Goal: Obtain resource: Obtain resource

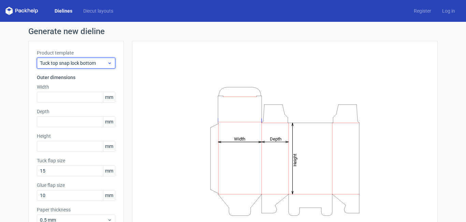
click at [79, 64] on span "Tuck top snap lock bottom" at bounding box center [73, 63] width 67 height 7
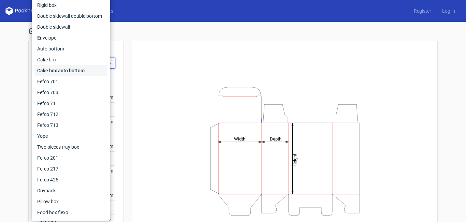
click at [58, 71] on div "Cake box auto bottom" at bounding box center [70, 70] width 73 height 11
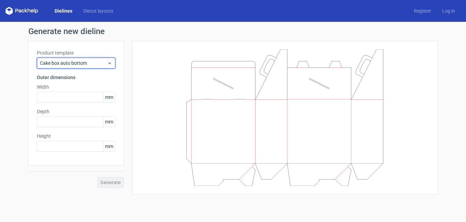
click at [59, 60] on span "Cake box auto bottom" at bounding box center [73, 63] width 67 height 7
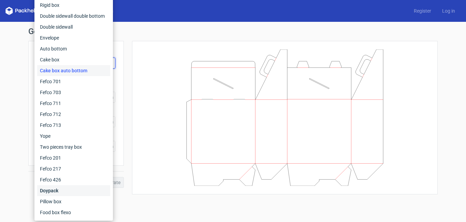
click at [58, 190] on div "Doypack" at bounding box center [73, 190] width 73 height 11
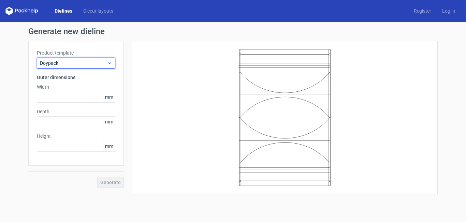
click at [58, 65] on span "Doypack" at bounding box center [73, 63] width 67 height 7
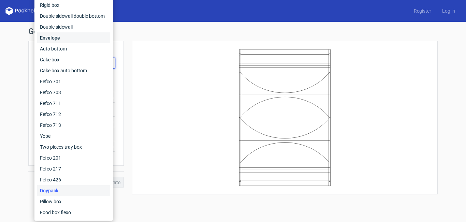
click at [46, 37] on div "Envelope" at bounding box center [73, 37] width 73 height 11
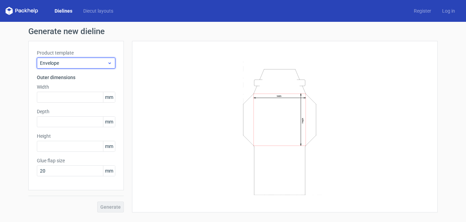
click at [71, 64] on span "Envelope" at bounding box center [73, 63] width 67 height 7
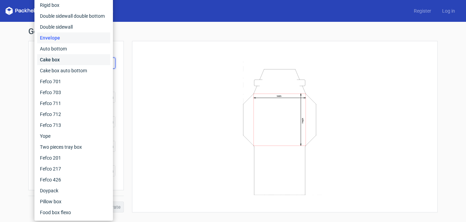
click at [51, 59] on div "Cake box" at bounding box center [73, 59] width 73 height 11
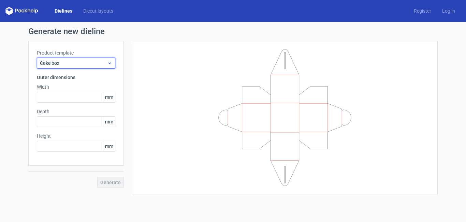
click at [73, 64] on span "Cake box" at bounding box center [73, 63] width 67 height 7
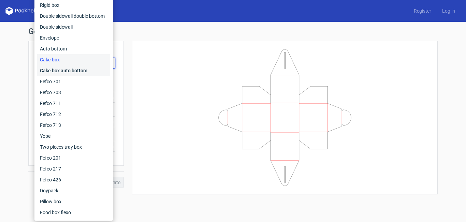
click at [62, 72] on div "Cake box auto bottom" at bounding box center [73, 70] width 73 height 11
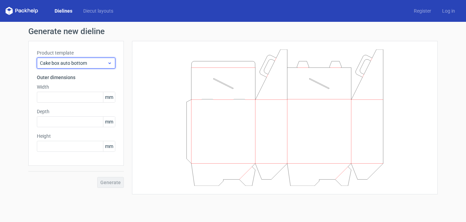
click at [69, 60] on span "Cake box auto bottom" at bounding box center [73, 63] width 67 height 7
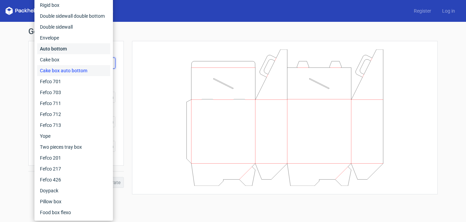
click at [57, 49] on div "Auto bottom" at bounding box center [73, 48] width 73 height 11
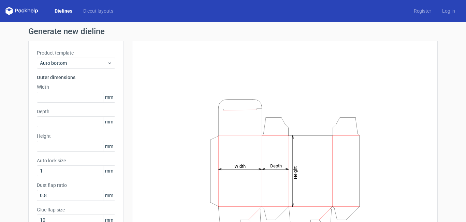
scroll to position [34, 0]
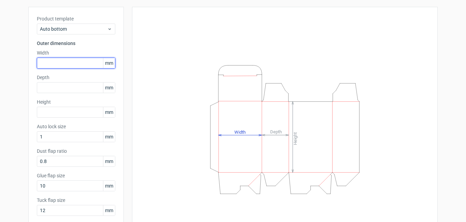
click at [62, 66] on input "text" at bounding box center [76, 63] width 78 height 11
click at [63, 59] on input "text" at bounding box center [76, 63] width 78 height 11
type input "60"
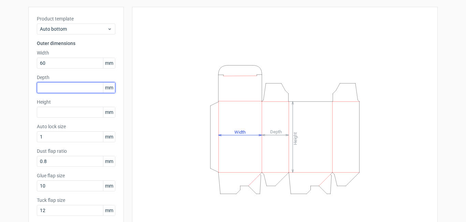
click at [74, 92] on input "text" at bounding box center [76, 87] width 78 height 11
type input "60"
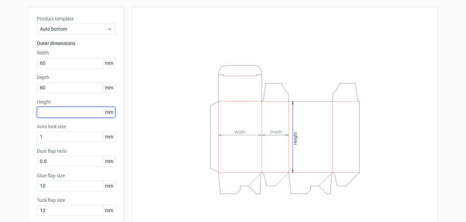
click at [62, 115] on input "text" at bounding box center [76, 112] width 78 height 11
type input "5"
type input "150"
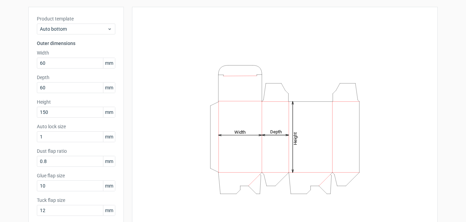
click at [159, 114] on div "Height Depth Width" at bounding box center [285, 129] width 289 height 228
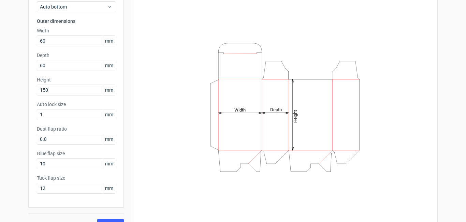
scroll to position [70, 0]
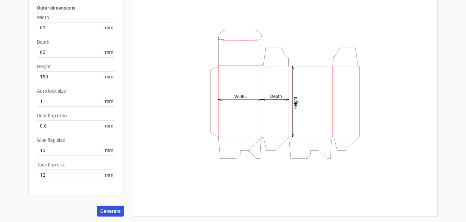
click at [110, 212] on span "Generate" at bounding box center [110, 211] width 20 height 5
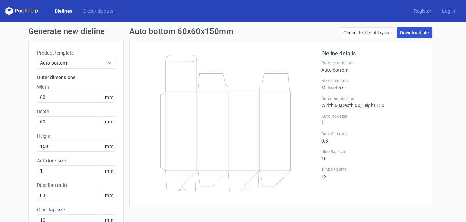
click at [416, 30] on link "Download file" at bounding box center [414, 32] width 35 height 11
click at [174, 31] on h1 "Auto bottom 60x60x150mm" at bounding box center [181, 31] width 104 height 8
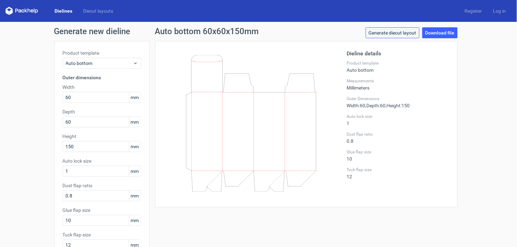
click at [384, 33] on link "Generate diecut layout" at bounding box center [393, 32] width 54 height 11
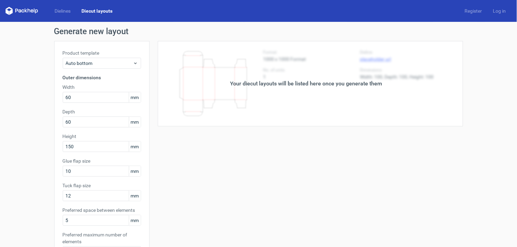
click at [298, 81] on div "Your diecut layouts will be listed here once you generate them" at bounding box center [307, 83] width 152 height 8
